Goal: Task Accomplishment & Management: Complete application form

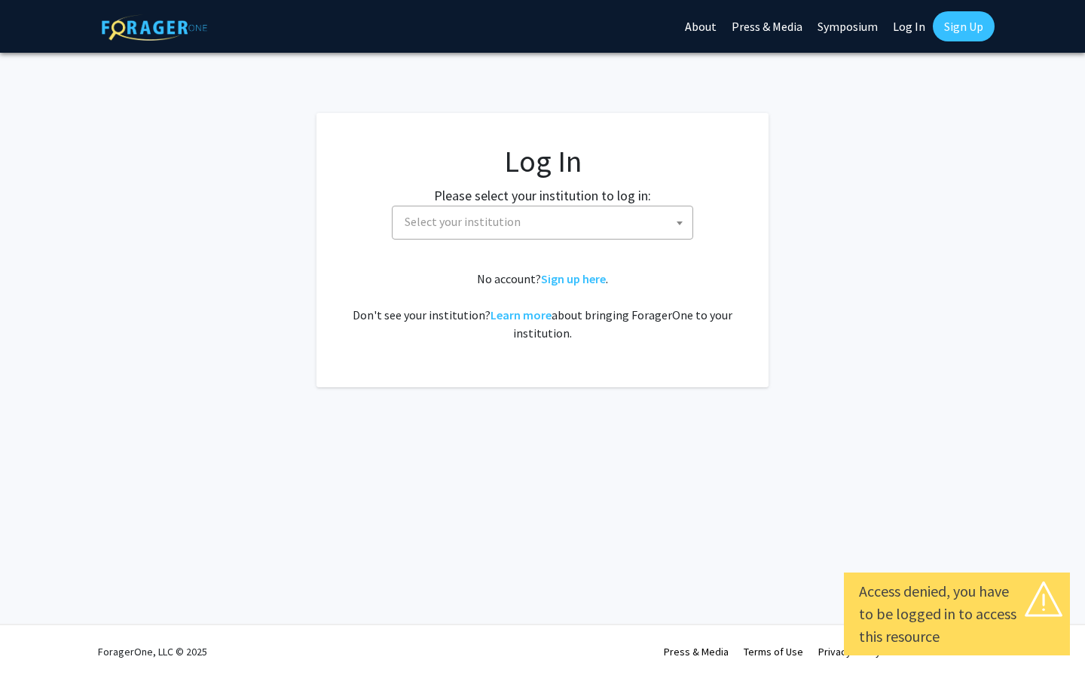
select select
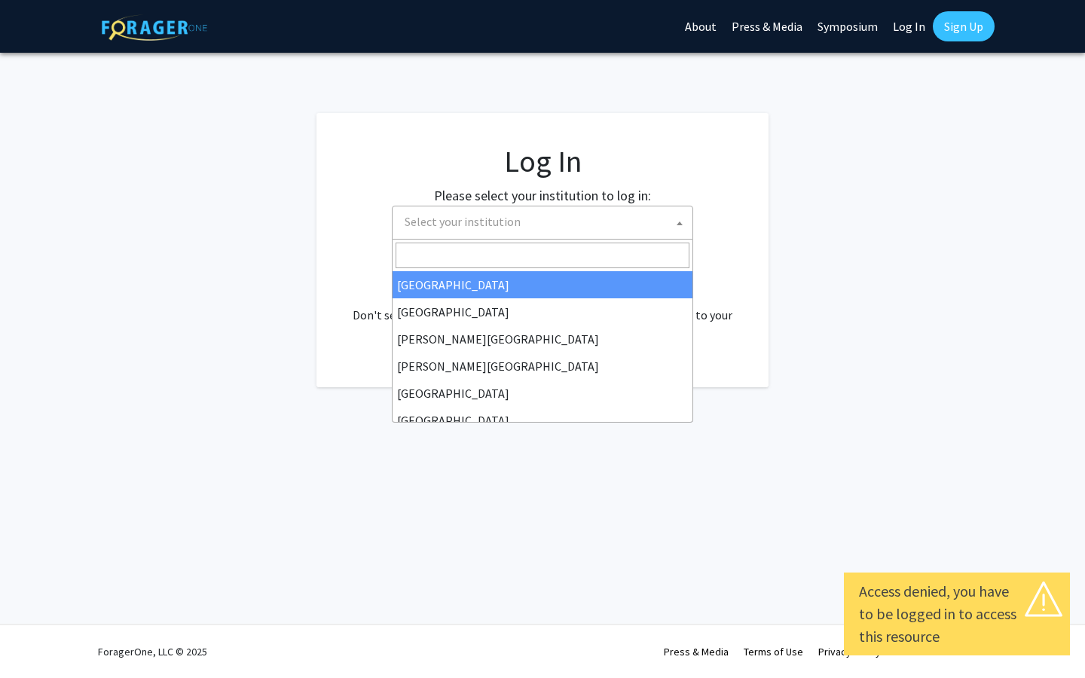
click at [601, 216] on span "Select your institution" at bounding box center [545, 221] width 294 height 31
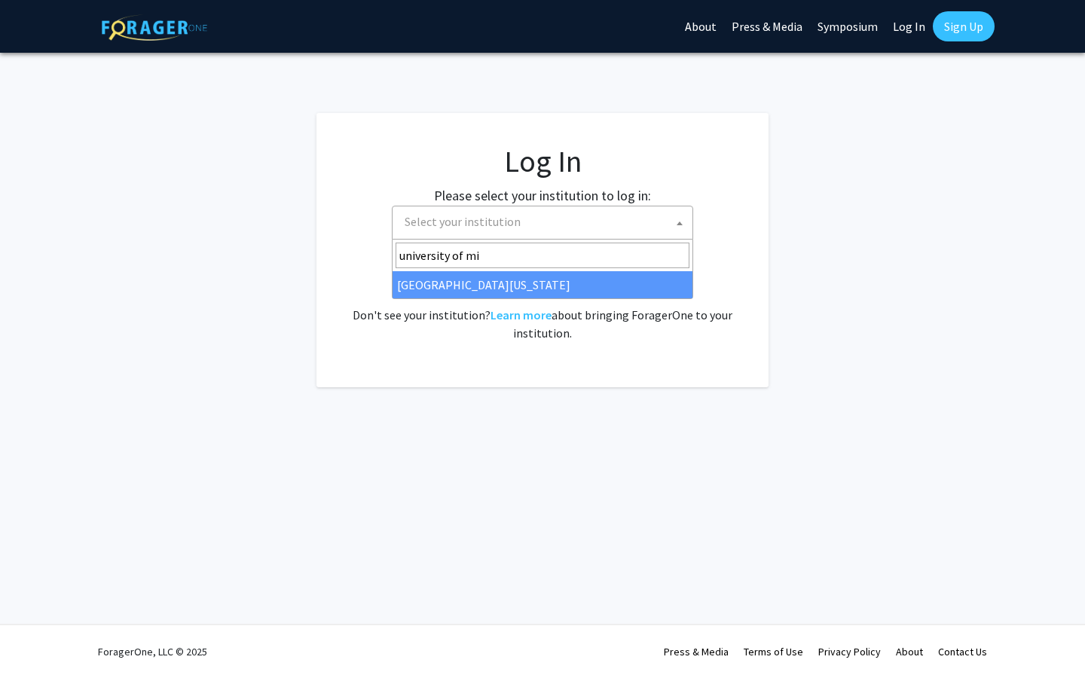
type input "university of mi"
select select "33"
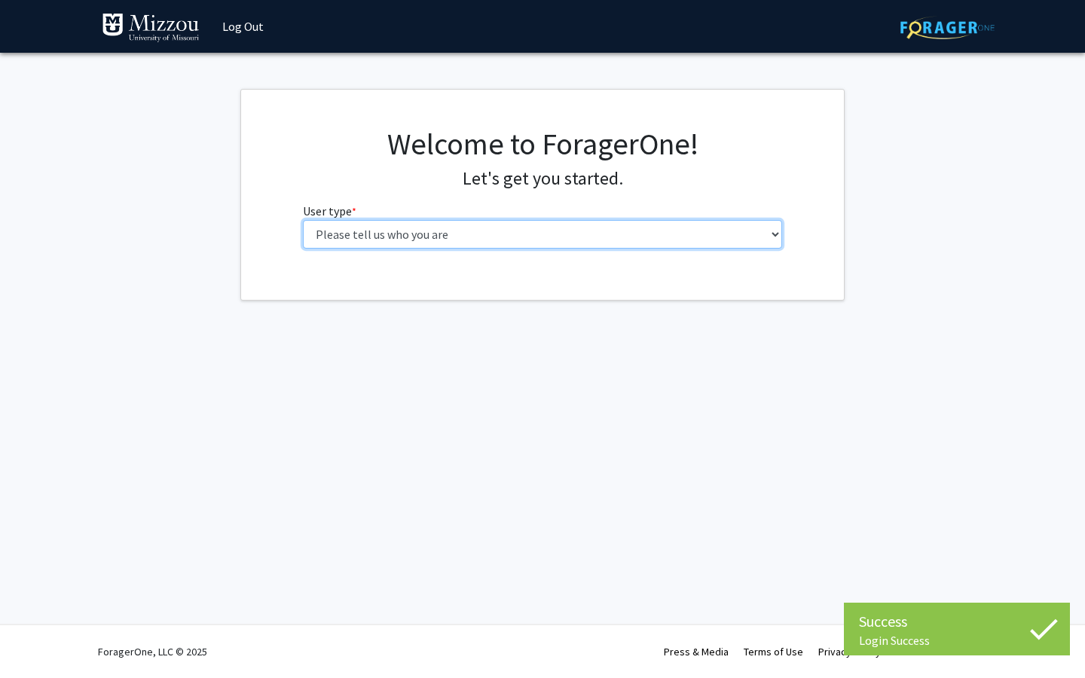
click at [548, 244] on select "Please tell us who you are Undergraduate Student Master's Student Doctoral Cand…" at bounding box center [543, 234] width 480 height 29
select select "1: undergrad"
click at [303, 220] on select "Please tell us who you are Undergraduate Student Master's Student Doctoral Cand…" at bounding box center [543, 234] width 480 height 29
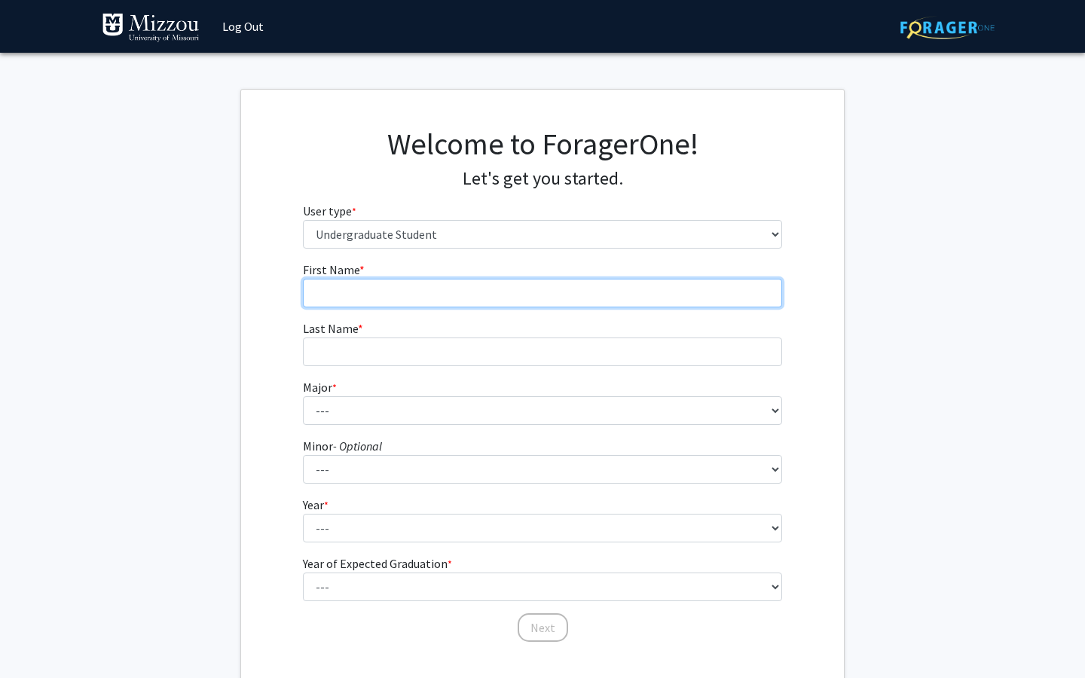
click at [555, 297] on input "First Name * required" at bounding box center [543, 293] width 480 height 29
type input "Lauren"
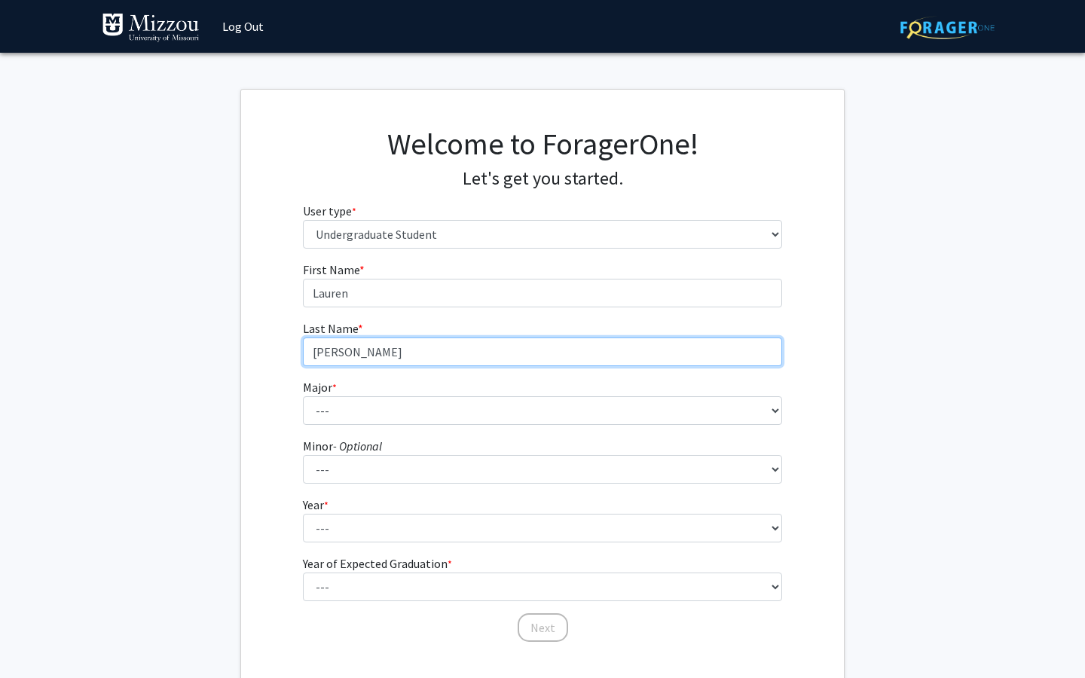
type input "[PERSON_NAME]"
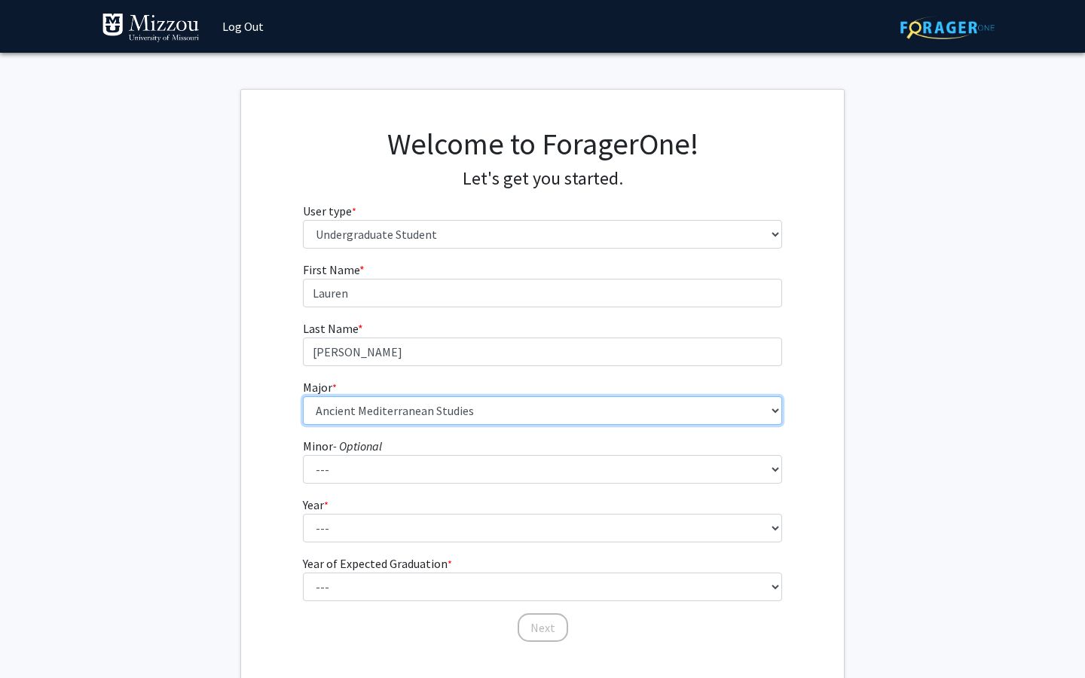
select select "8: 2497"
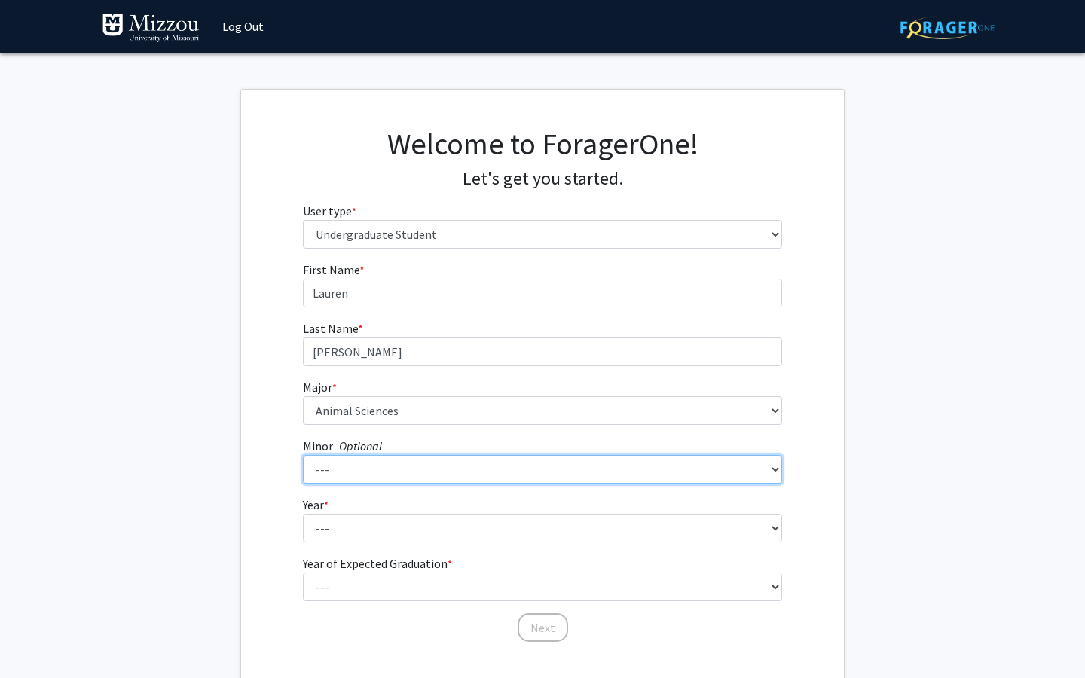
click at [516, 470] on select "--- Accountancy Aerospace Engineering Aerospace Studies Agribusiness Management…" at bounding box center [543, 469] width 480 height 29
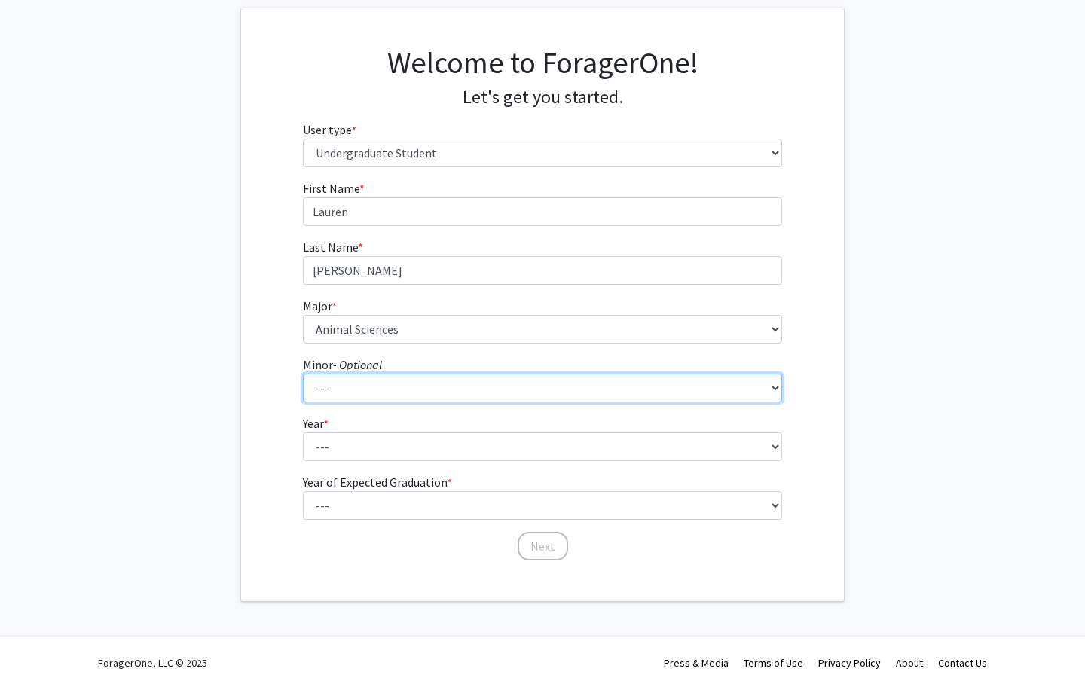
scroll to position [87, 0]
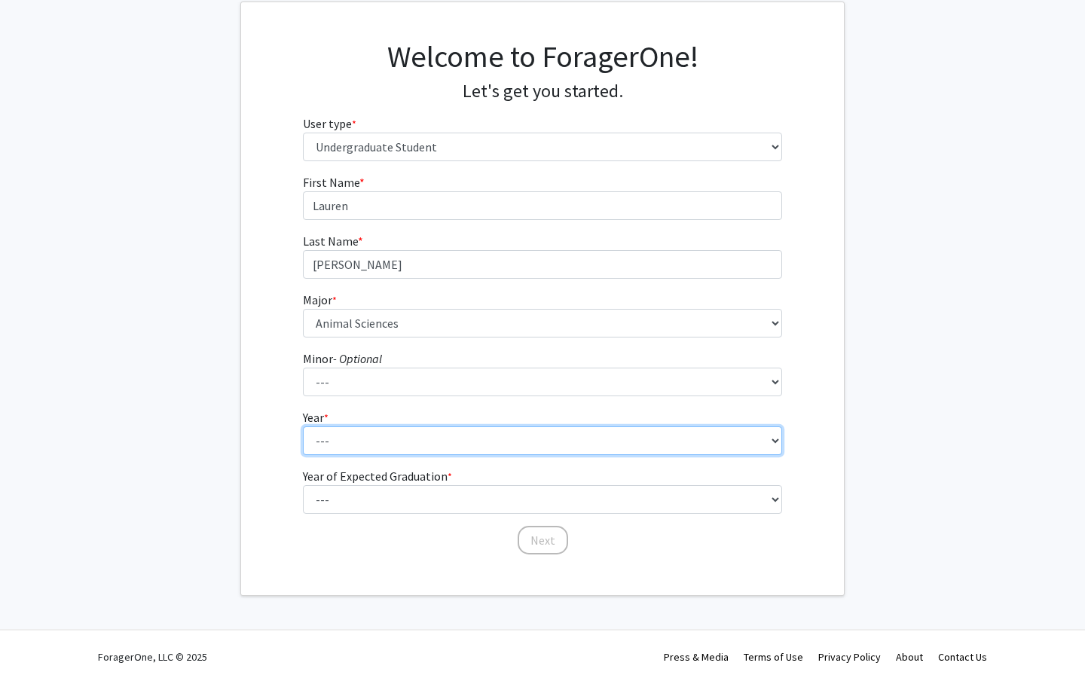
click at [322, 440] on select "--- First-year Sophomore Junior Senior Postbaccalaureate Certificate" at bounding box center [543, 440] width 480 height 29
select select "3: junior"
click at [303, 426] on select "--- First-year Sophomore Junior Senior Postbaccalaureate Certificate" at bounding box center [543, 440] width 480 height 29
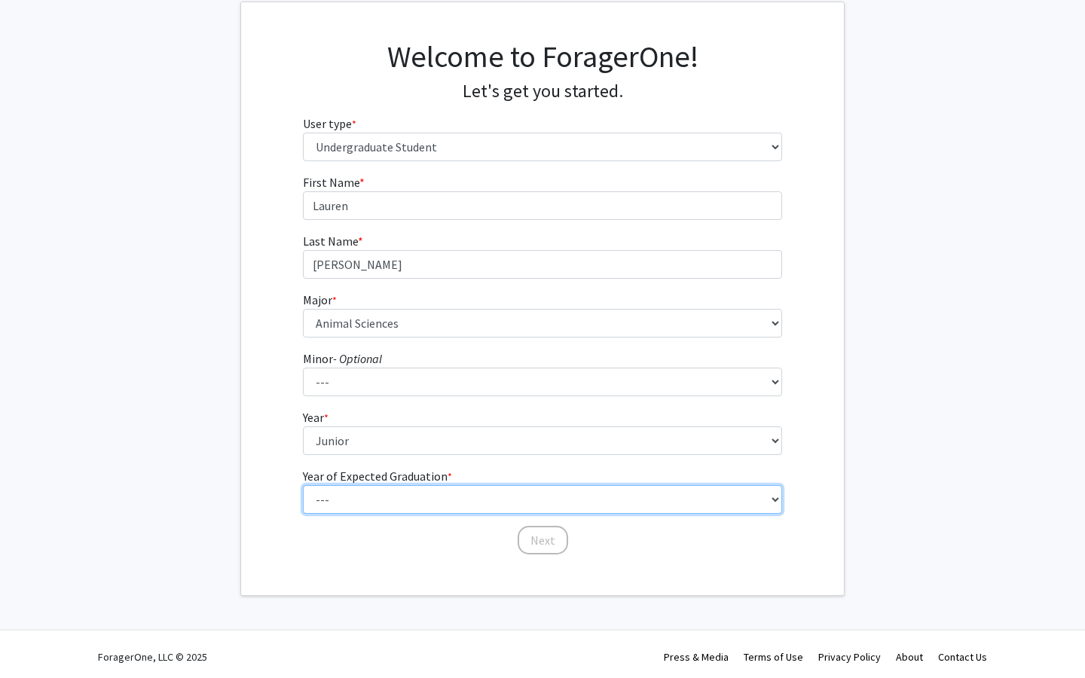
click at [347, 506] on select "--- 2025 2026 2027 2028 2029 2030 2031 2032 2033 2034" at bounding box center [543, 499] width 480 height 29
select select "3: 2027"
click at [303, 485] on select "--- 2025 2026 2027 2028 2029 2030 2031 2032 2033 2034" at bounding box center [543, 499] width 480 height 29
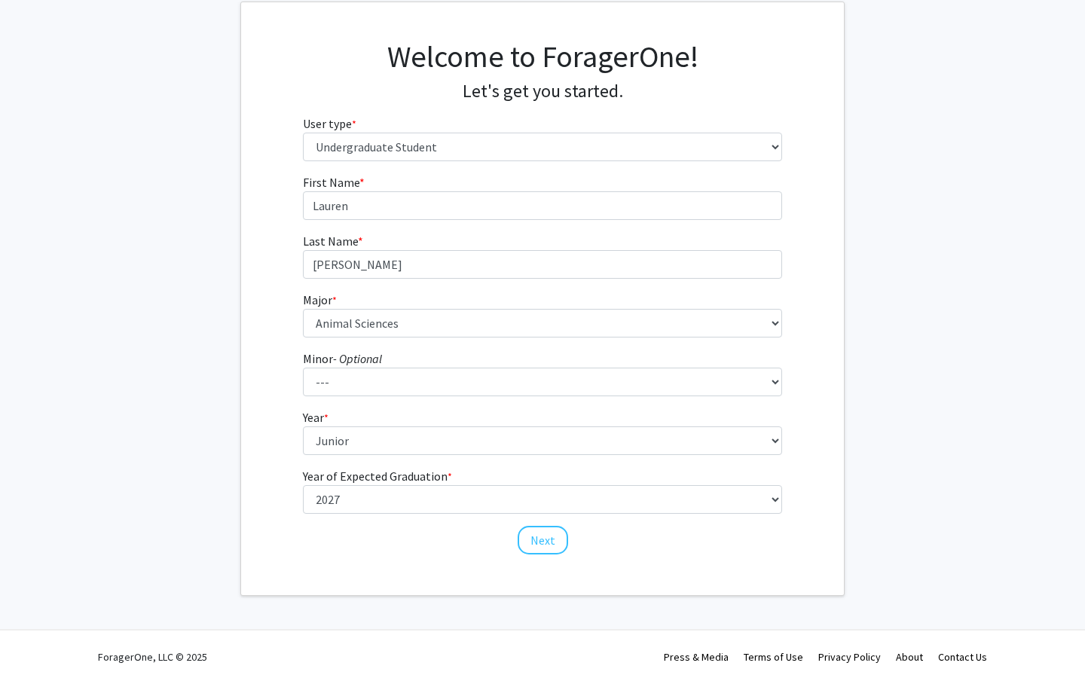
click at [570, 535] on div "Next" at bounding box center [543, 533] width 480 height 15
click at [548, 535] on button "Next" at bounding box center [543, 540] width 50 height 29
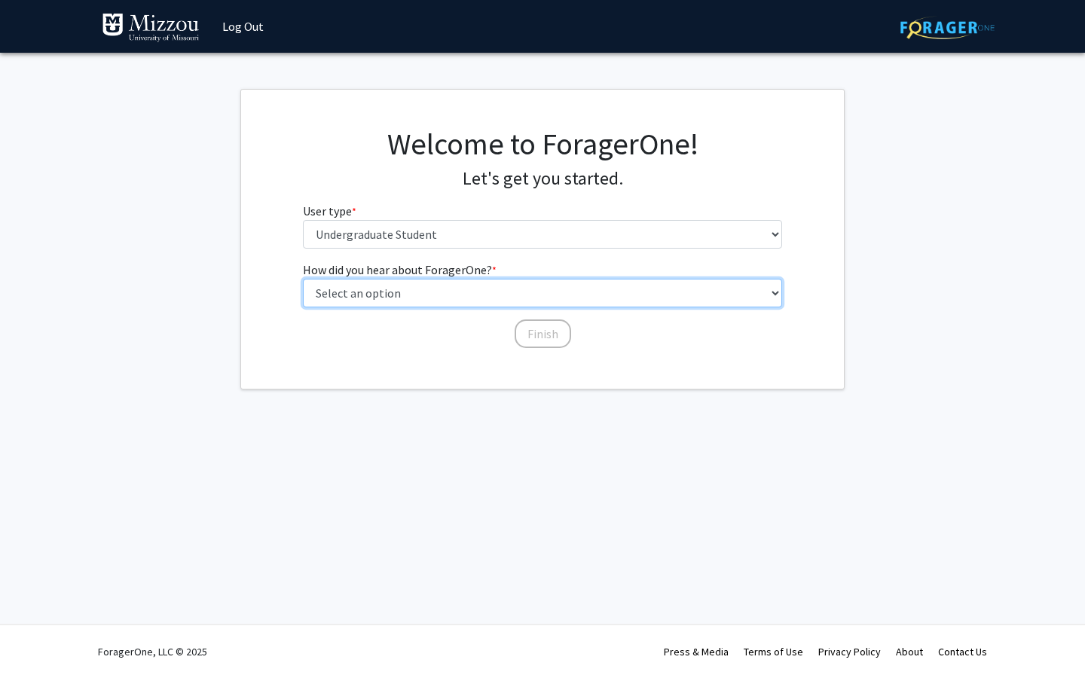
click at [479, 294] on select "Select an option Peer/student recommendation Faculty/staff recommendation Unive…" at bounding box center [543, 293] width 480 height 29
select select "2: faculty_recommendation"
click at [303, 279] on select "Select an option Peer/student recommendation Faculty/staff recommendation Unive…" at bounding box center [543, 293] width 480 height 29
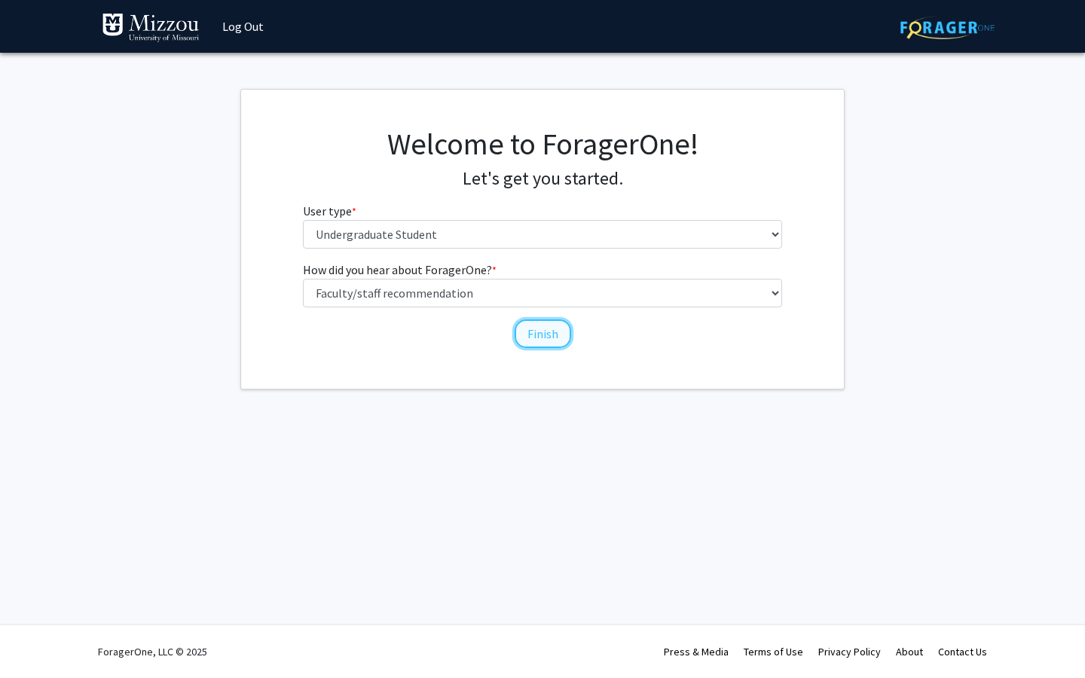
click at [533, 334] on button "Finish" at bounding box center [542, 333] width 56 height 29
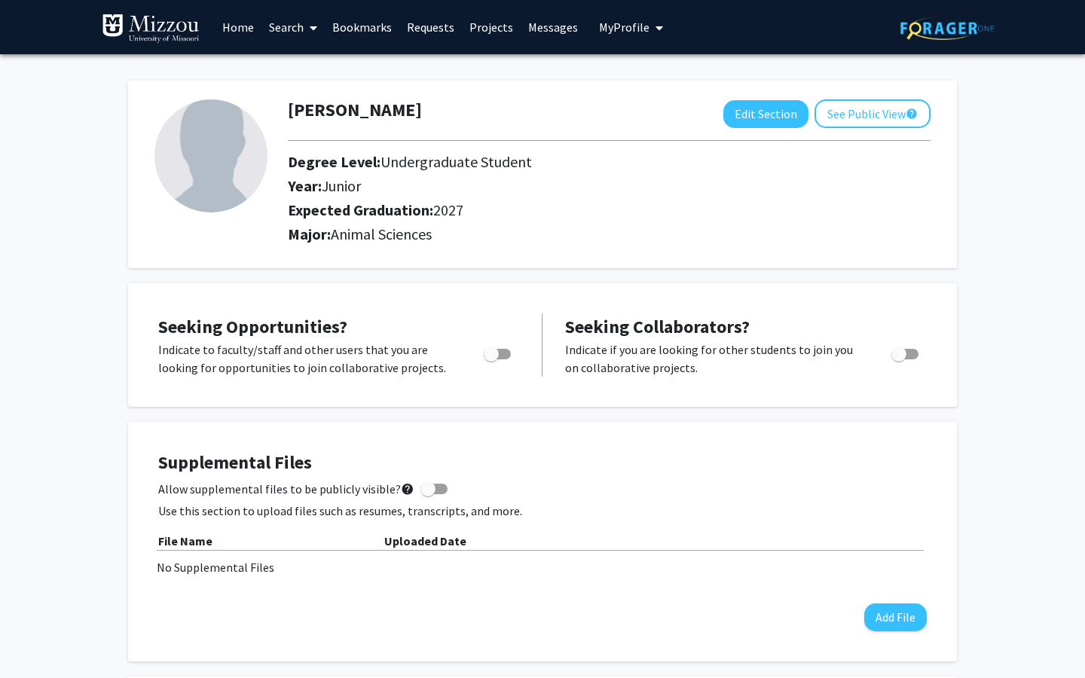
click at [481, 36] on link "Projects" at bounding box center [491, 27] width 59 height 53
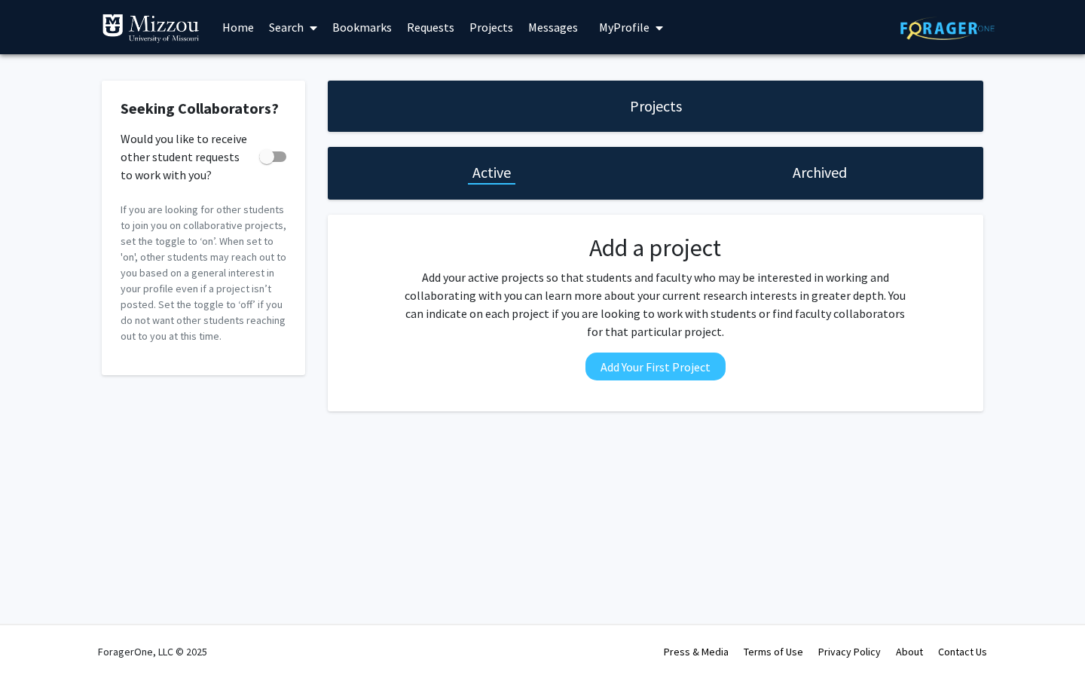
click at [238, 23] on link "Home" at bounding box center [238, 27] width 47 height 53
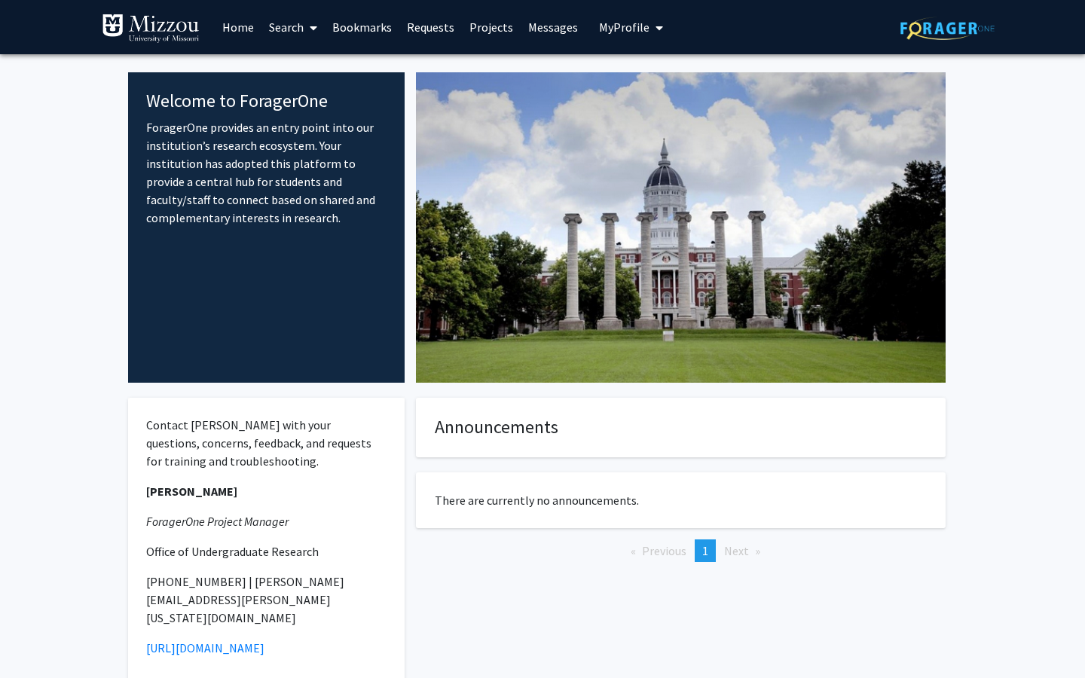
click at [627, 28] on span "My Profile" at bounding box center [624, 27] width 50 height 15
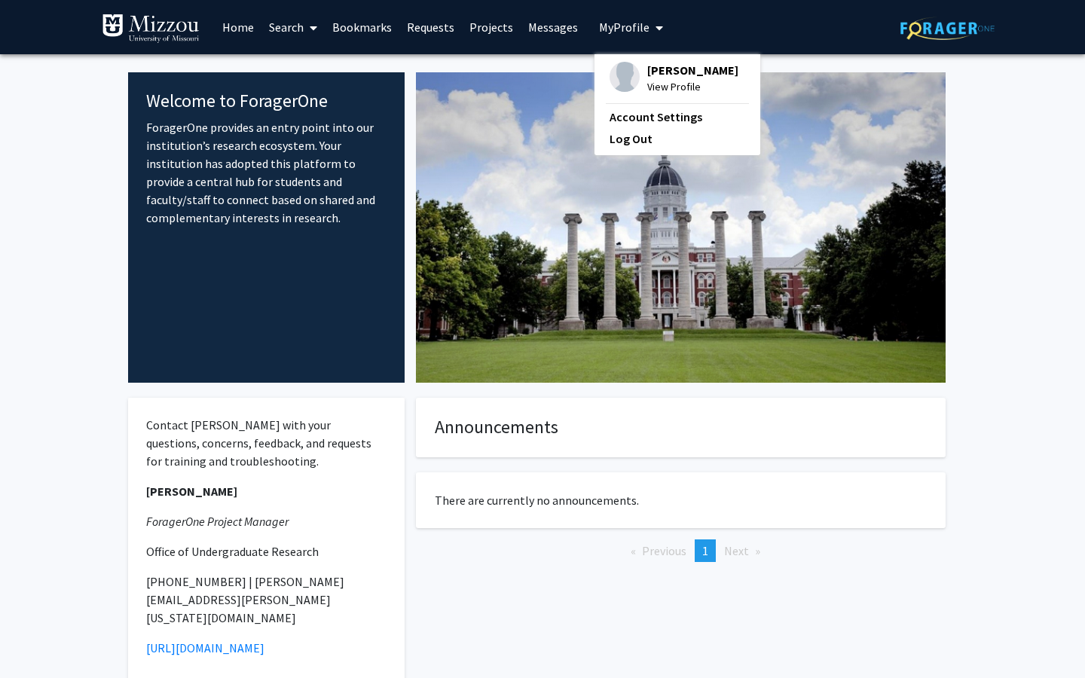
click at [304, 26] on span at bounding box center [311, 28] width 14 height 53
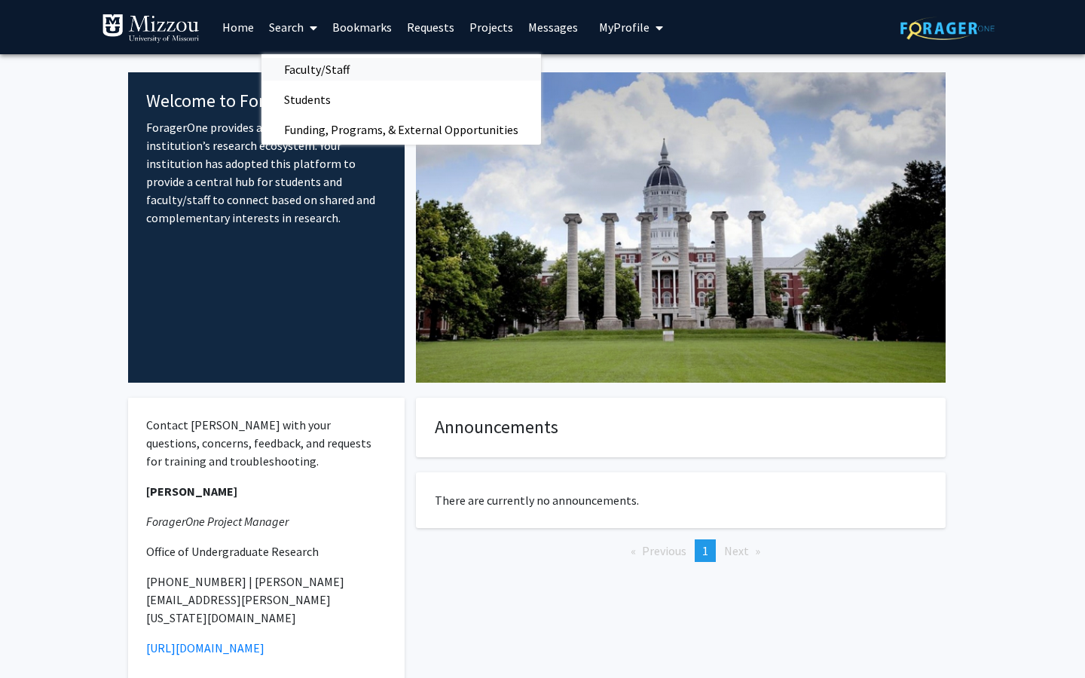
click at [337, 67] on span "Faculty/Staff" at bounding box center [316, 69] width 111 height 30
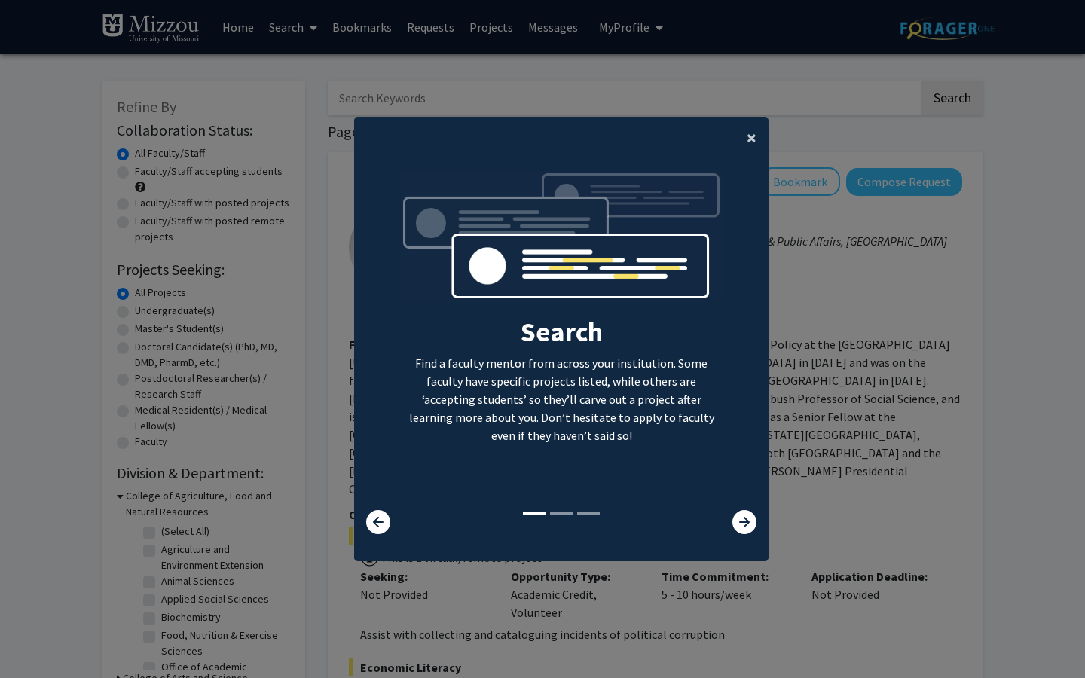
click at [750, 138] on span "×" at bounding box center [752, 137] width 10 height 23
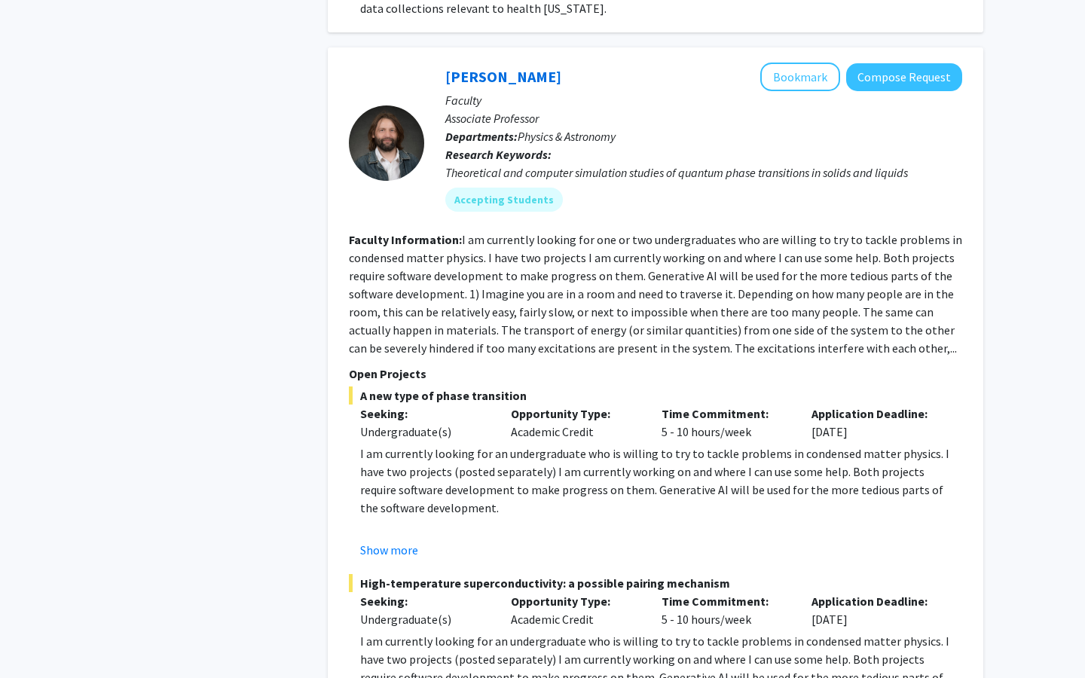
scroll to position [4766, 0]
